Goal: Find specific page/section: Find specific page/section

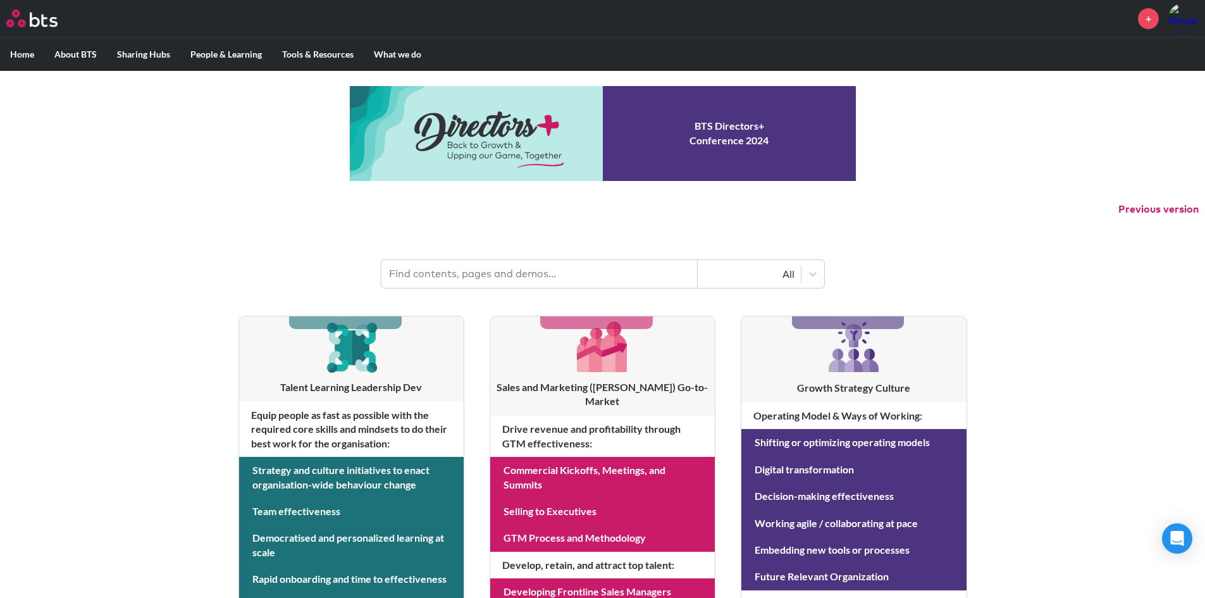
click at [521, 277] on input "text" at bounding box center [539, 274] width 316 height 28
type input "hive"
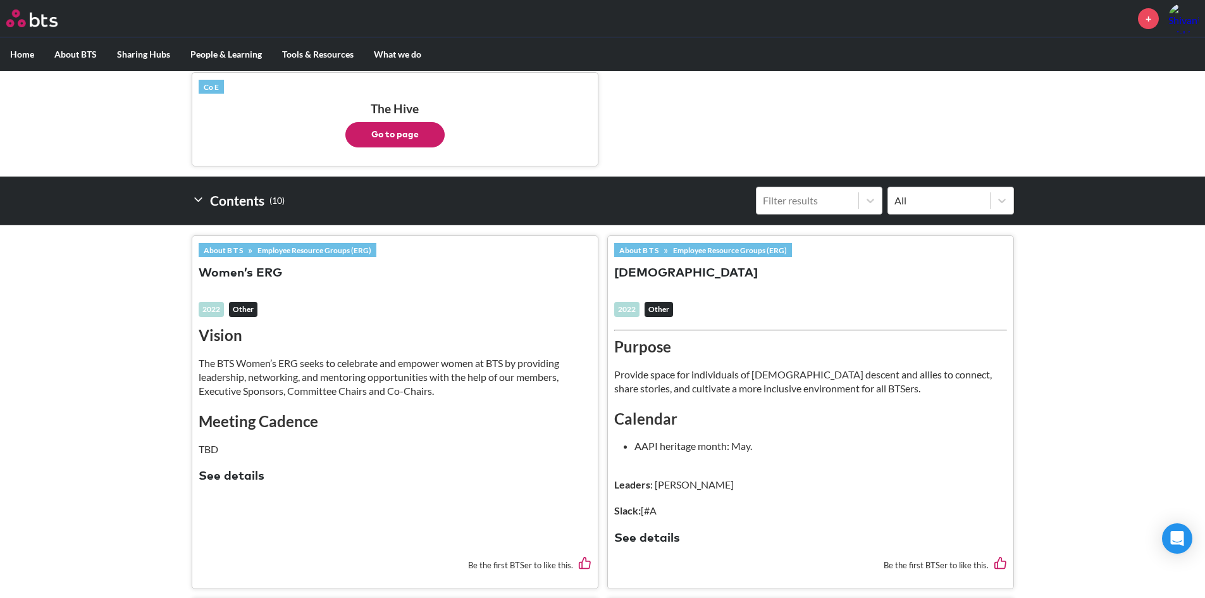
scroll to position [221, 0]
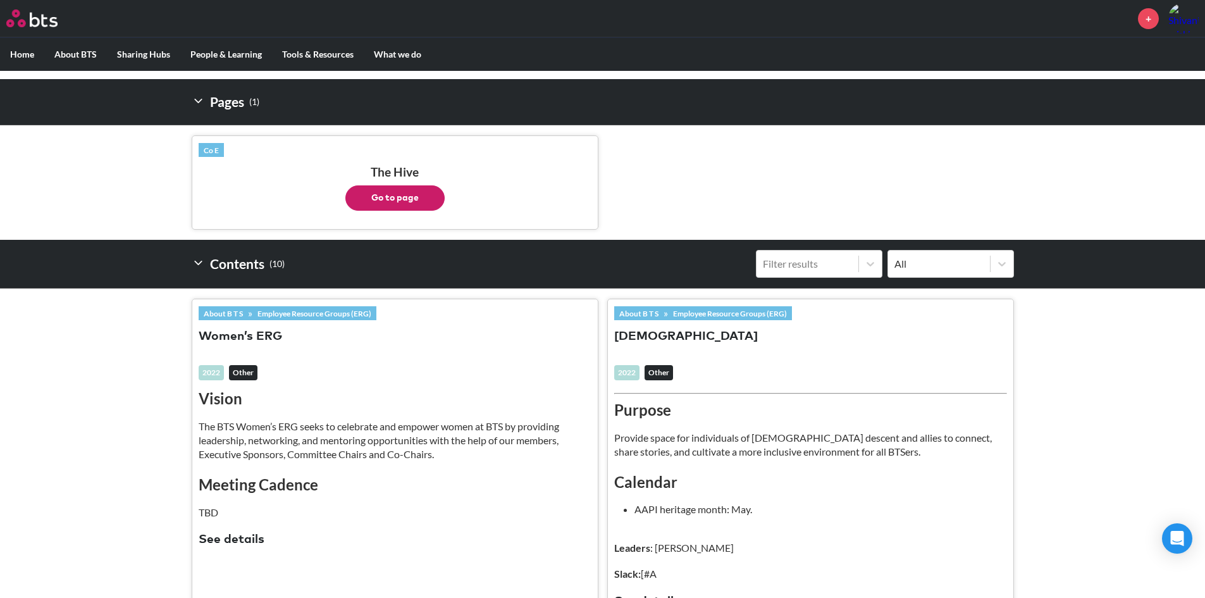
click at [384, 200] on button "Go to page" at bounding box center [394, 197] width 99 height 25
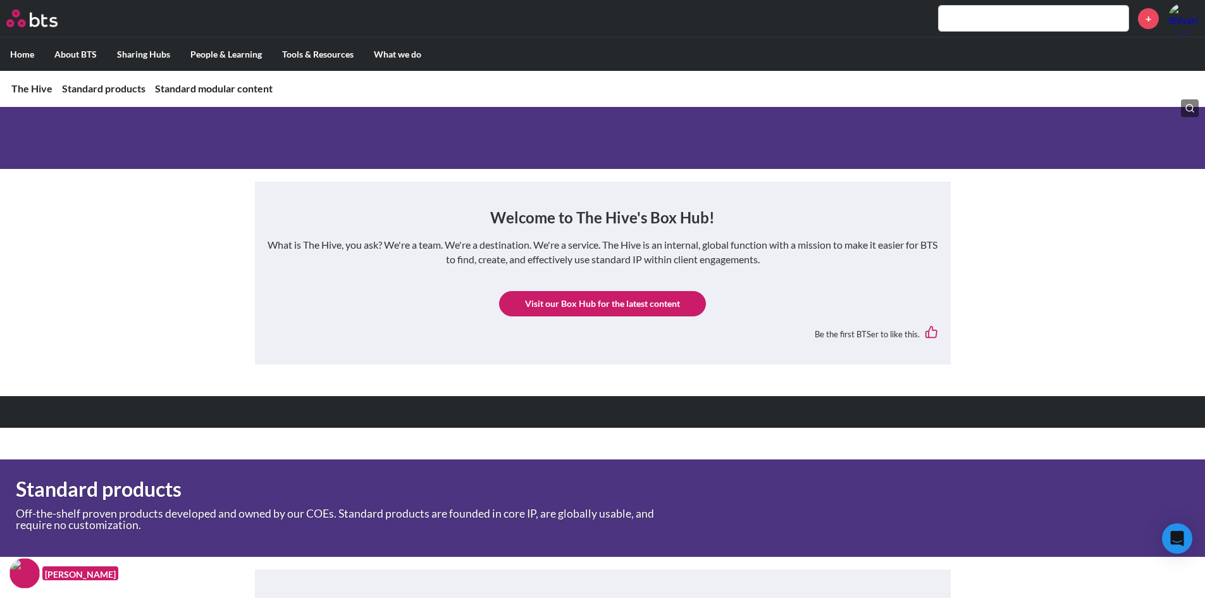
scroll to position [126, 0]
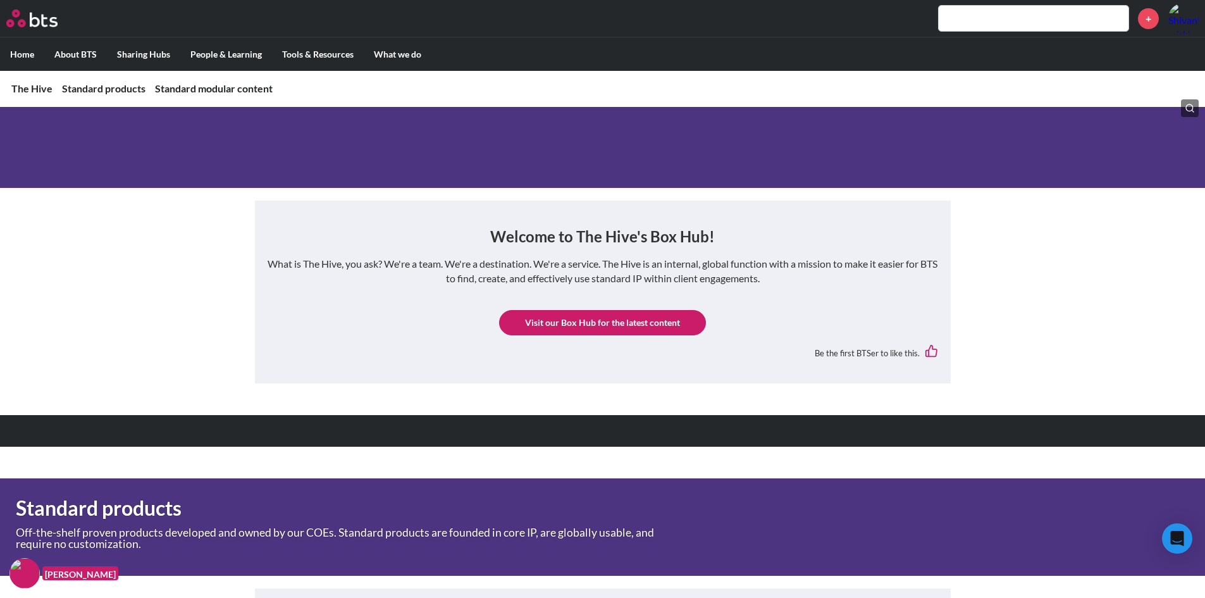
click at [628, 324] on link "Visit our Box Hub for the latest content" at bounding box center [602, 322] width 207 height 25
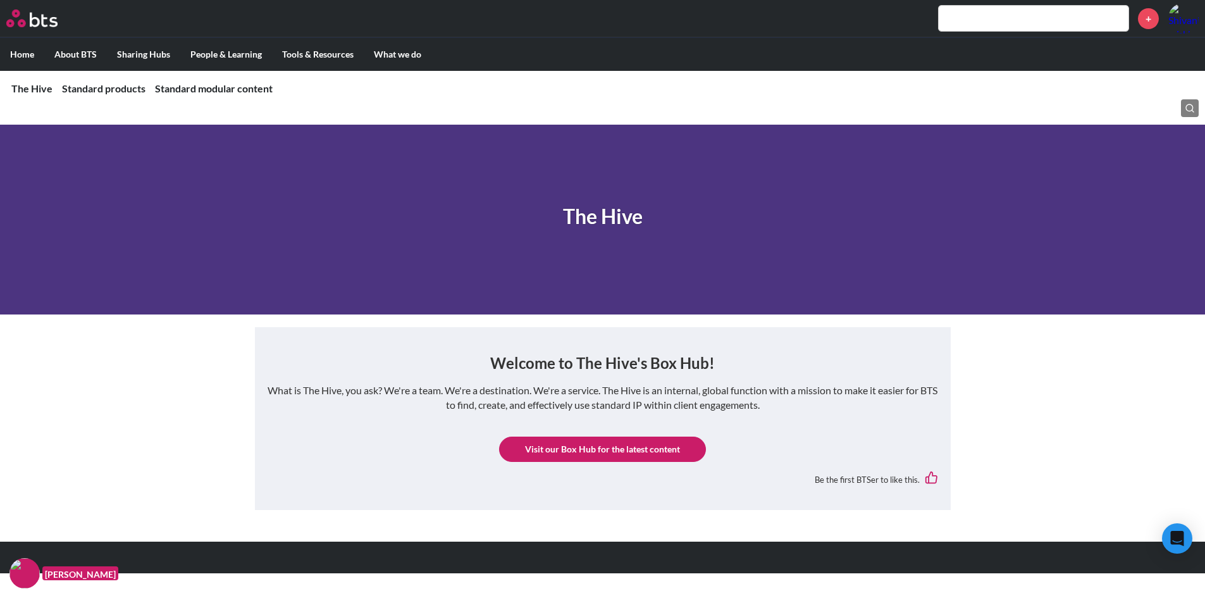
click at [975, 14] on input "text" at bounding box center [1034, 18] width 190 height 25
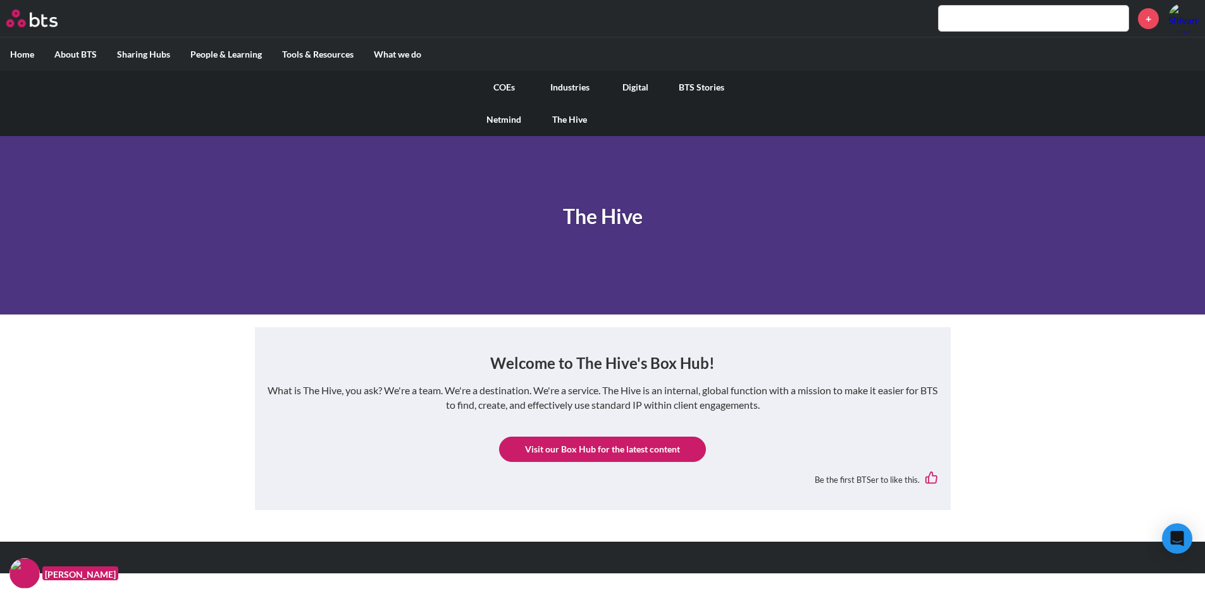
click at [563, 120] on link "The Hive" at bounding box center [570, 119] width 66 height 33
click at [643, 87] on link "Digital" at bounding box center [636, 87] width 66 height 33
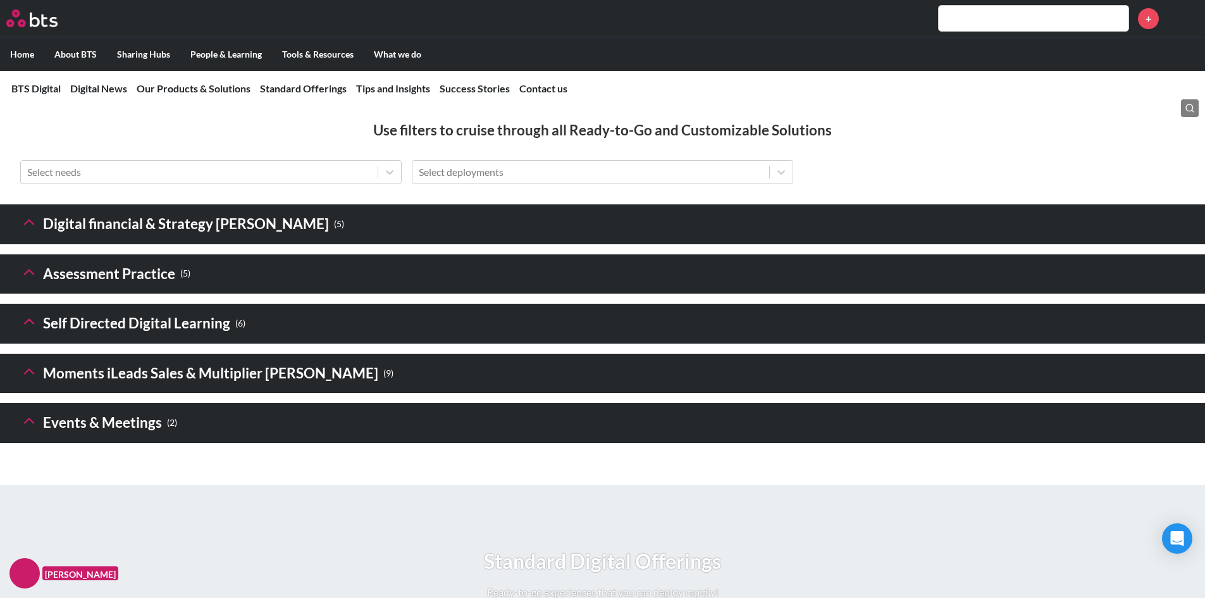
scroll to position [1708, 0]
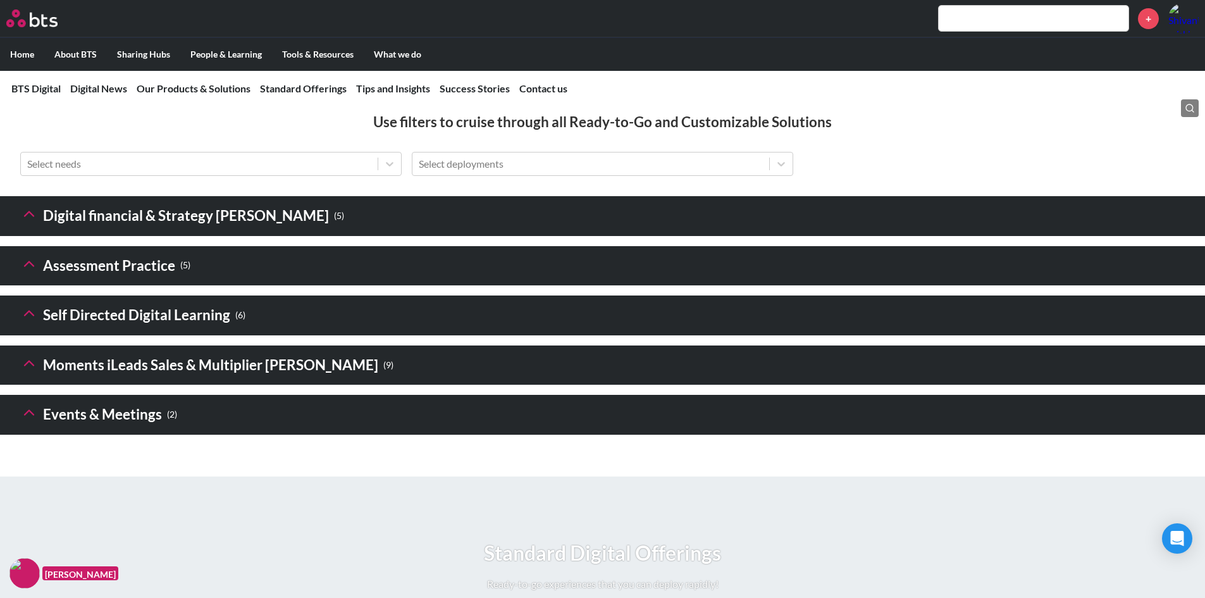
click at [144, 230] on h3 "Digital financial & Strategy Sims ( 5 )" at bounding box center [182, 215] width 324 height 27
click at [30, 223] on icon at bounding box center [29, 214] width 18 height 18
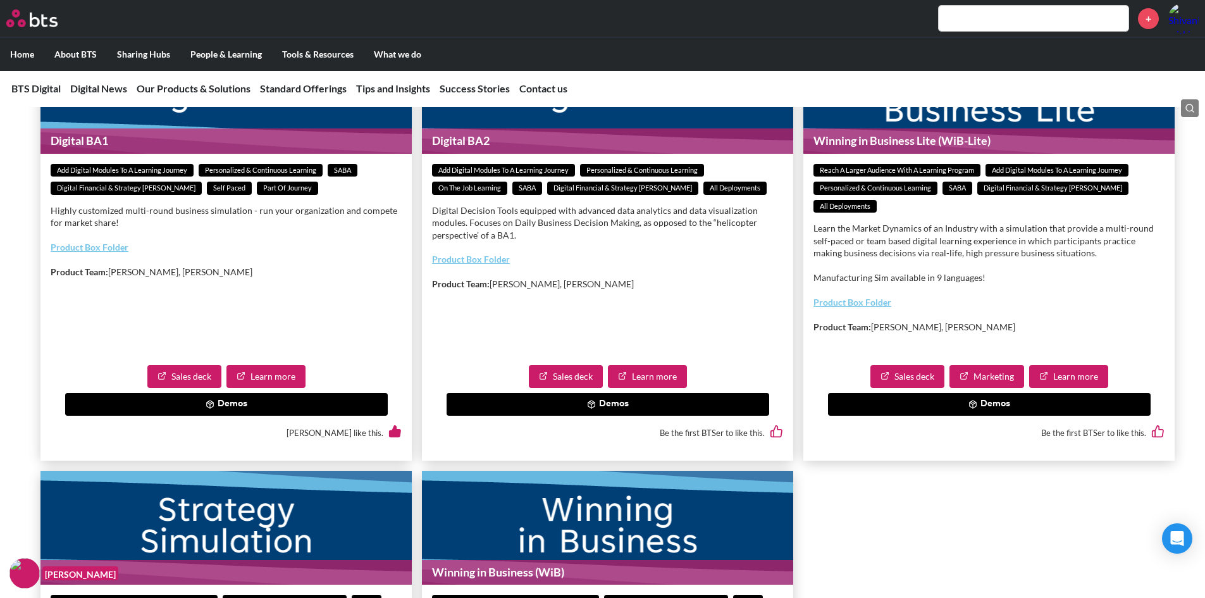
scroll to position [1834, 0]
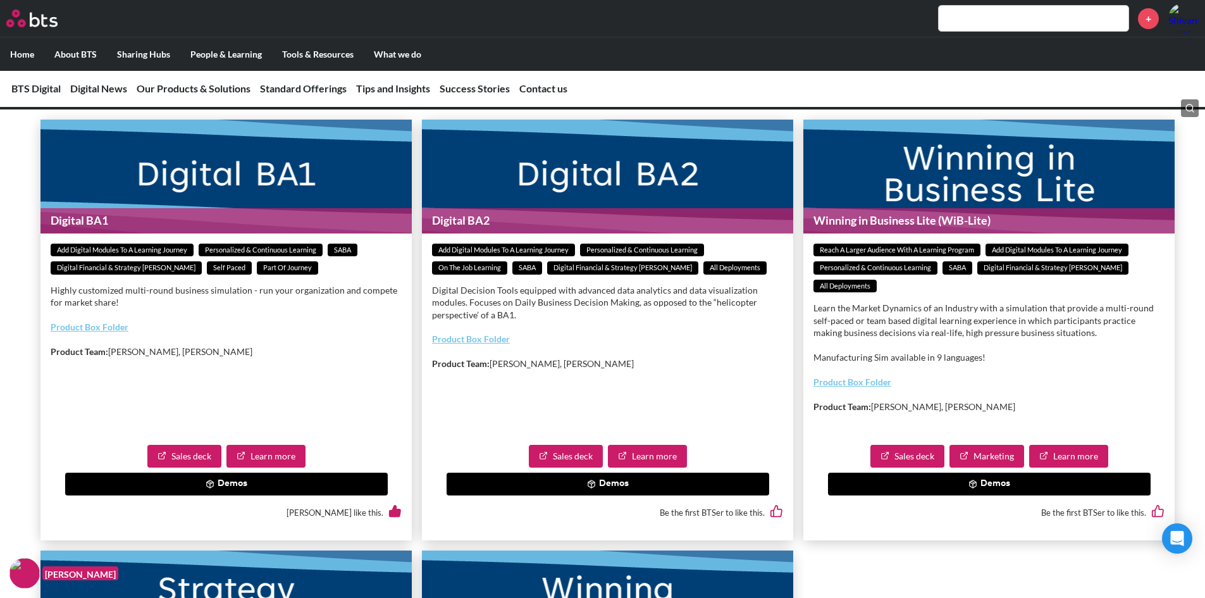
click at [27, 90] on polyline at bounding box center [29, 87] width 9 height 4
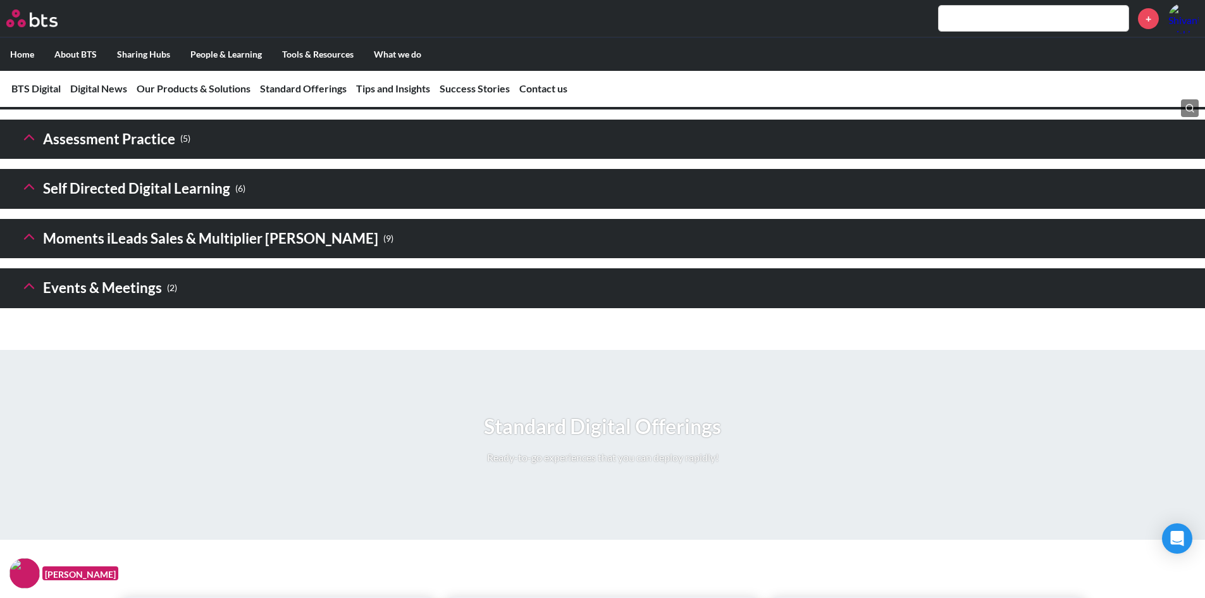
click at [27, 146] on icon at bounding box center [29, 137] width 18 height 18
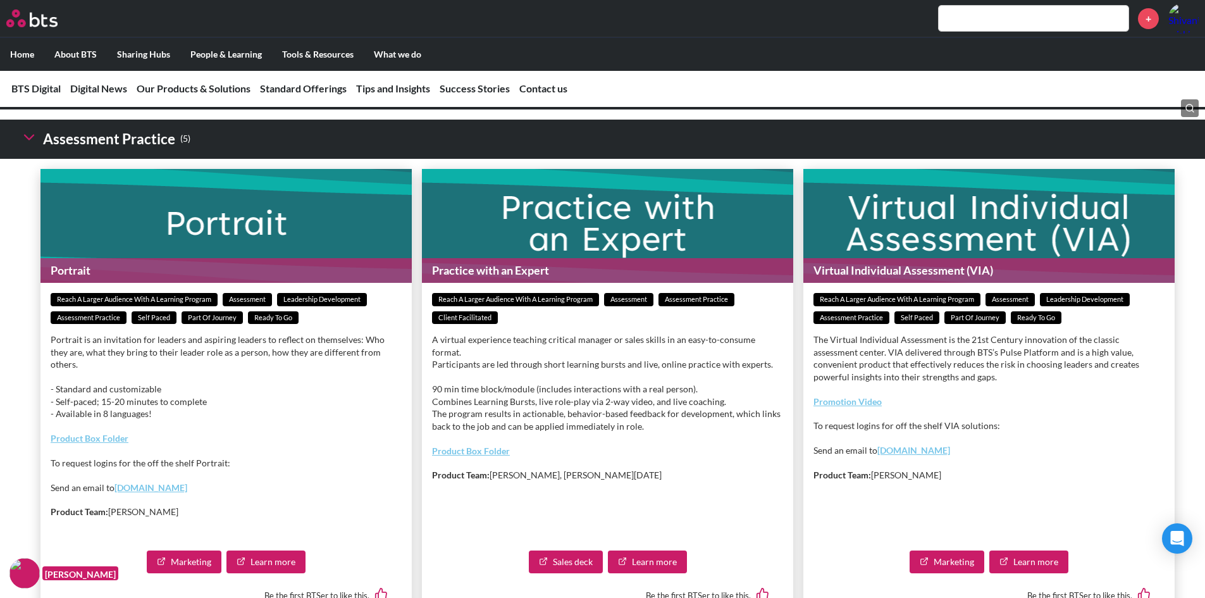
click at [33, 146] on icon at bounding box center [29, 137] width 18 height 18
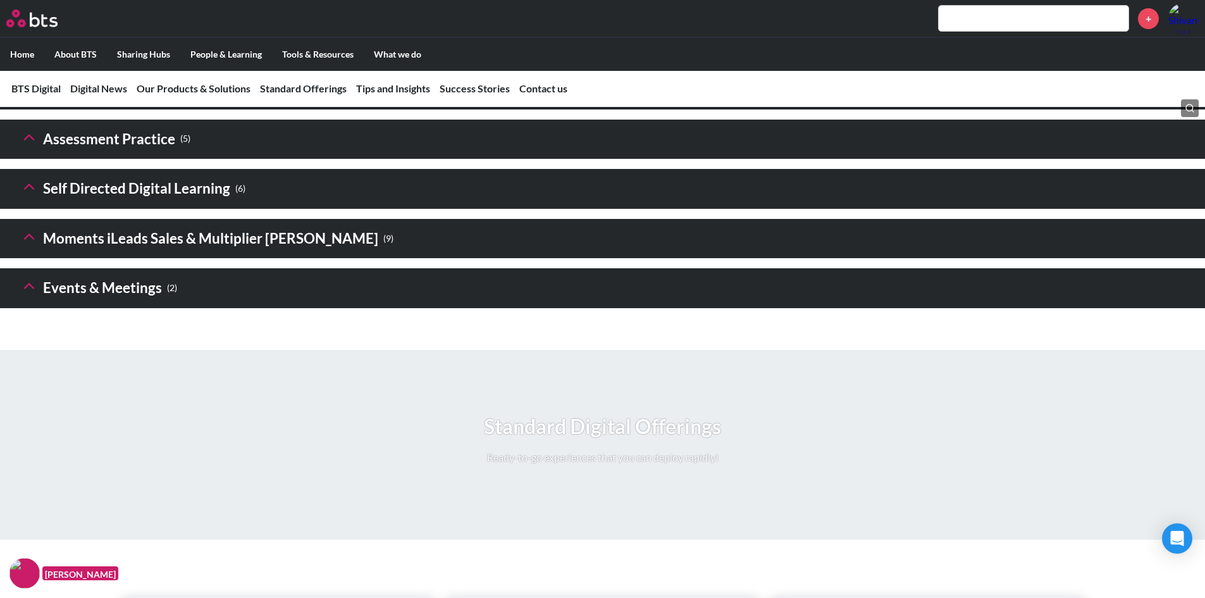
click at [30, 195] on icon at bounding box center [29, 187] width 18 height 18
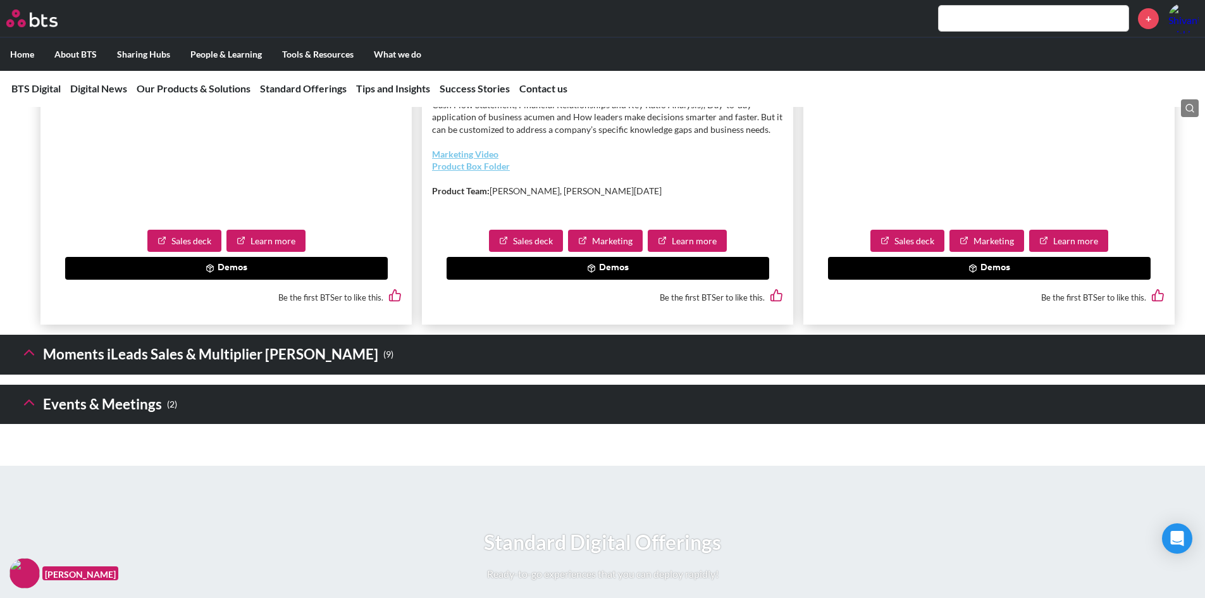
scroll to position [2720, 0]
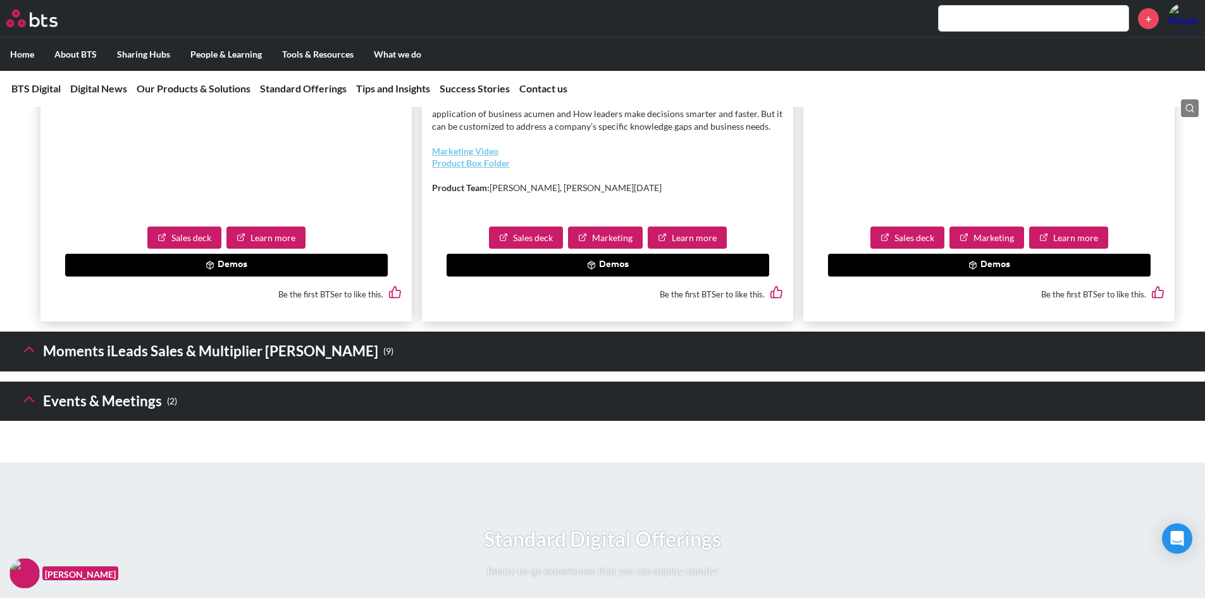
click at [219, 362] on h3 "Moments iLeads Sales & Multiplier [PERSON_NAME] ( 9 )" at bounding box center [206, 351] width 373 height 27
click at [25, 358] on icon at bounding box center [29, 349] width 18 height 18
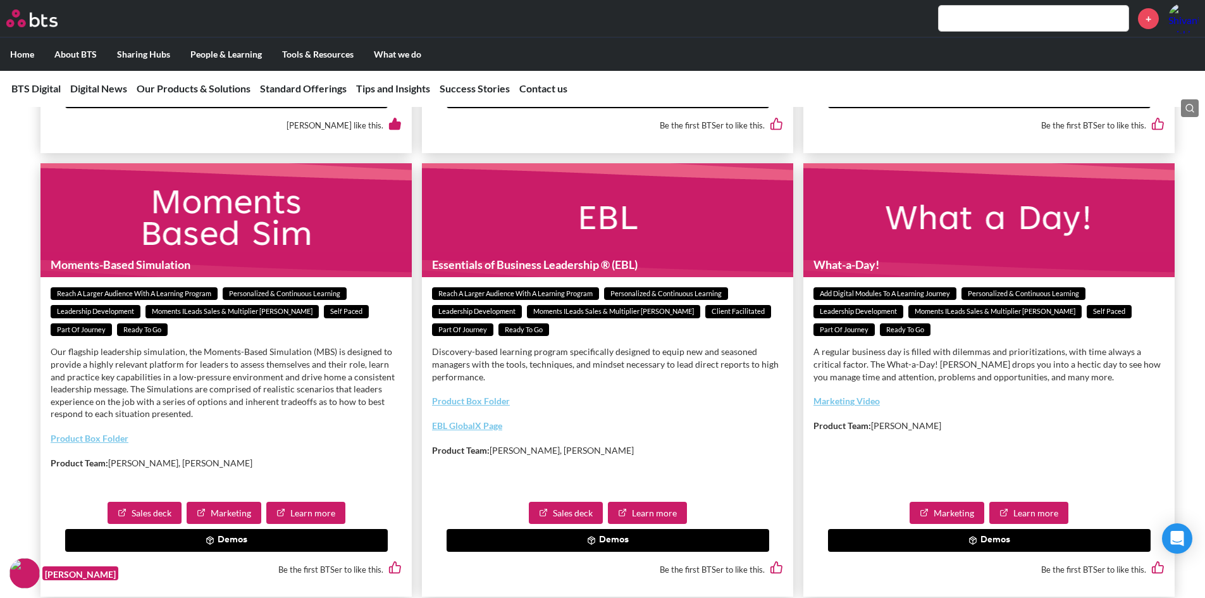
scroll to position [3795, 0]
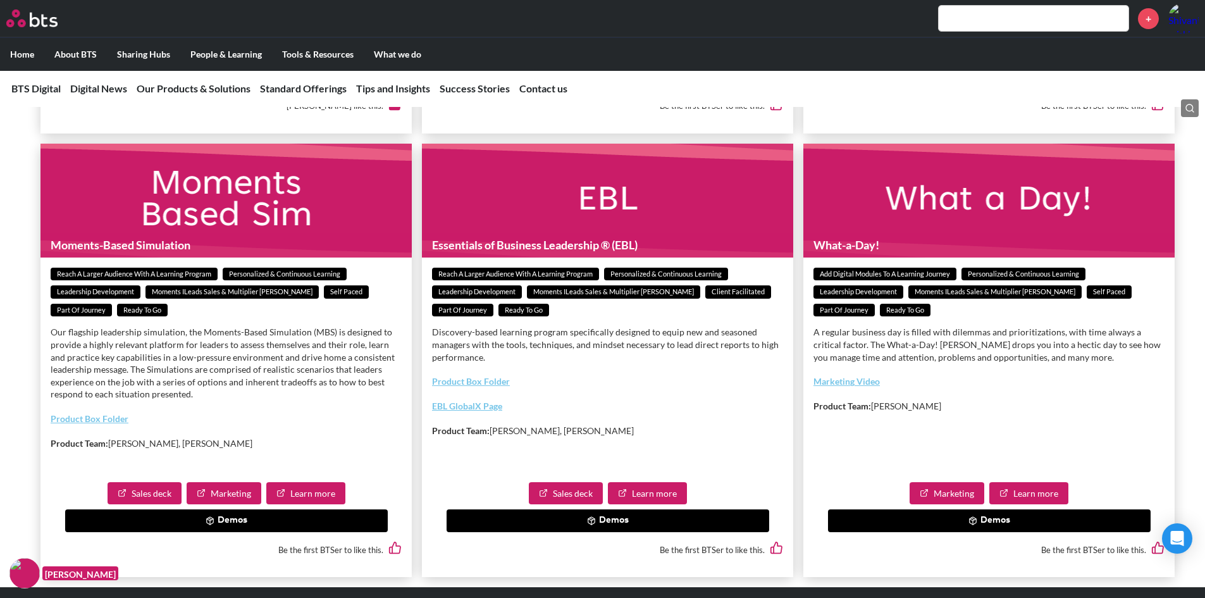
click at [1016, 509] on button "Demos" at bounding box center [989, 520] width 323 height 23
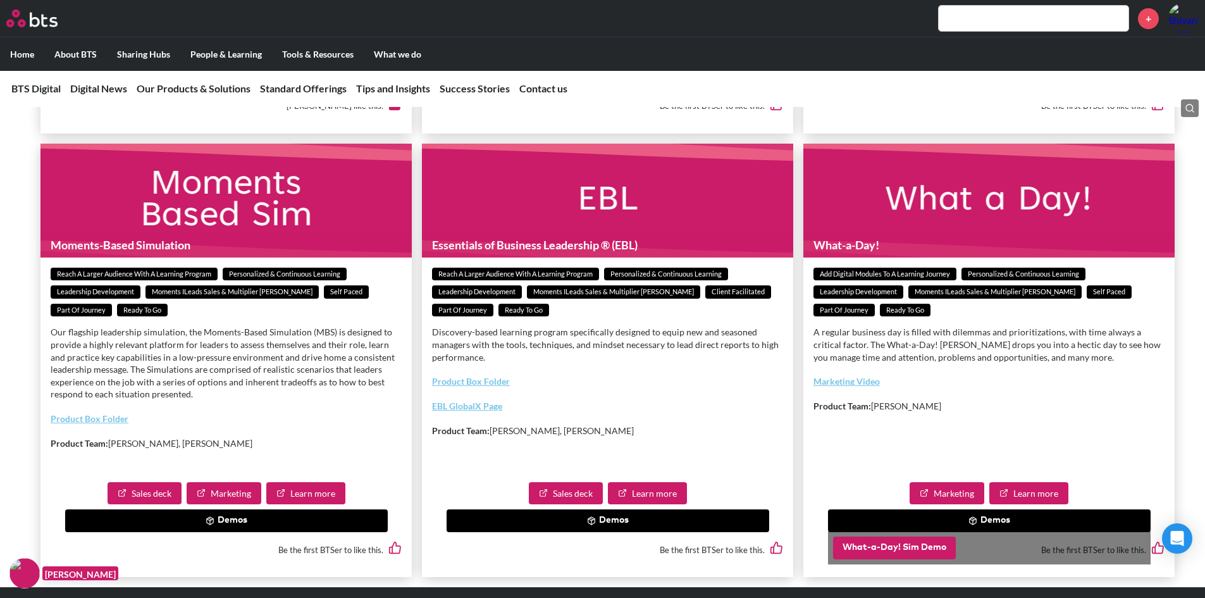
click at [921, 542] on button "What-a-Day! Sim Demo" at bounding box center [894, 547] width 123 height 23
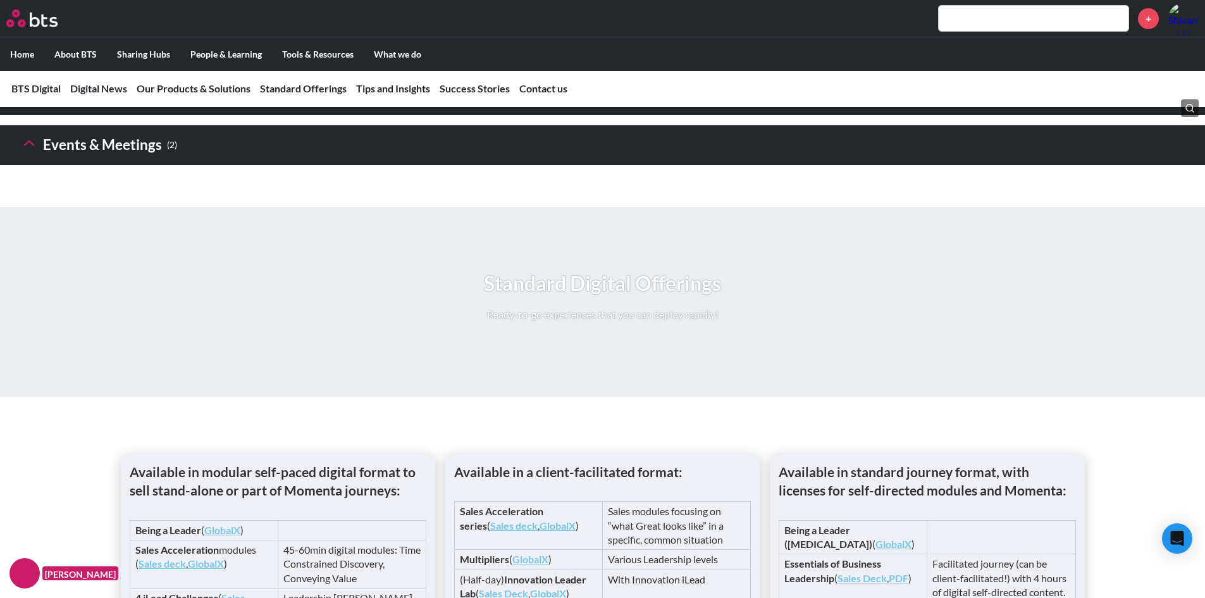
scroll to position [1834, 0]
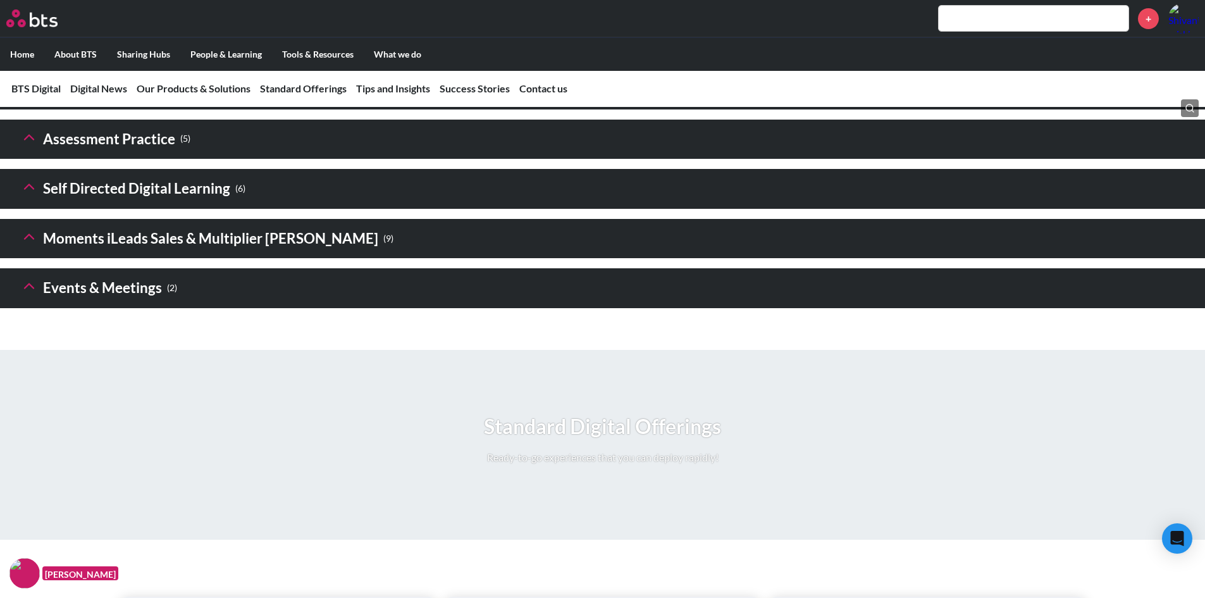
click at [152, 252] on h3 "Moments iLeads Sales & Multiplier [PERSON_NAME] ( 9 )" at bounding box center [206, 238] width 373 height 27
click at [28, 238] on polyline at bounding box center [29, 236] width 9 height 4
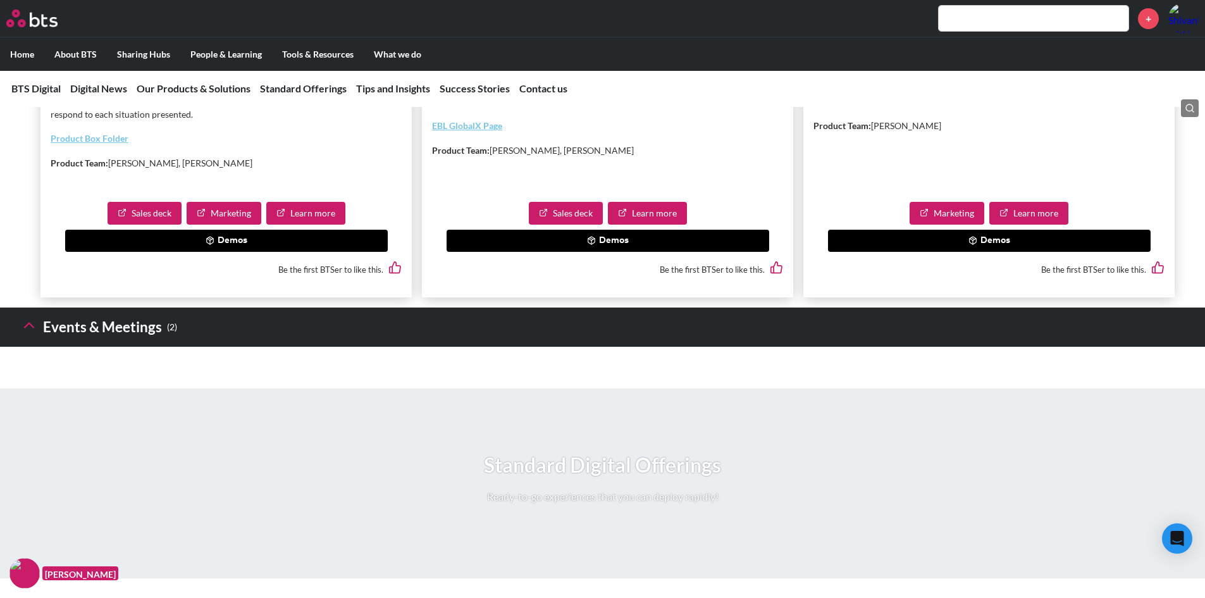
scroll to position [3099, 0]
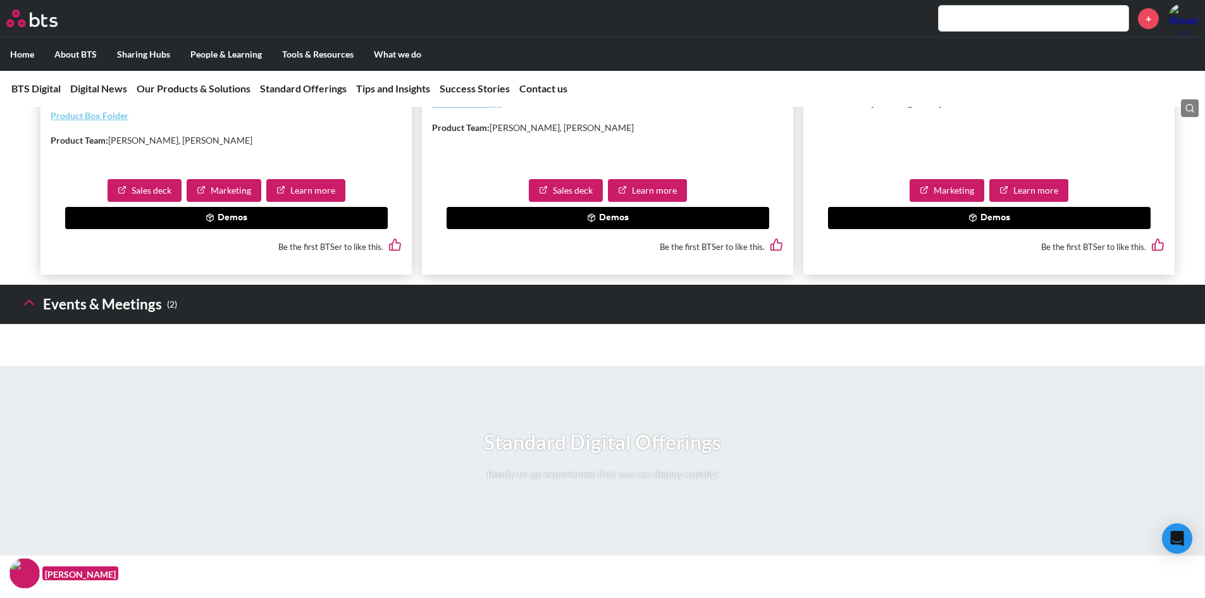
click at [161, 318] on h3 "Events & Meetings ( 2 )" at bounding box center [98, 304] width 157 height 27
click at [137, 318] on h3 "Events & Meetings ( 2 )" at bounding box center [98, 304] width 157 height 27
click at [34, 311] on icon at bounding box center [29, 302] width 18 height 18
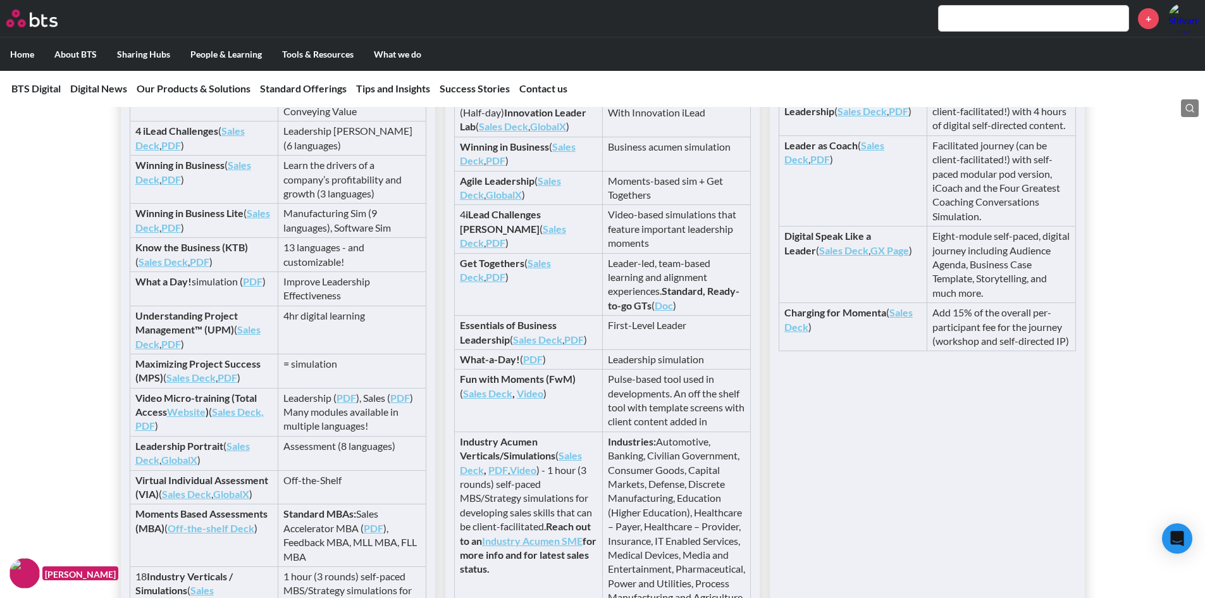
scroll to position [4364, 0]
